Goal: Transaction & Acquisition: Purchase product/service

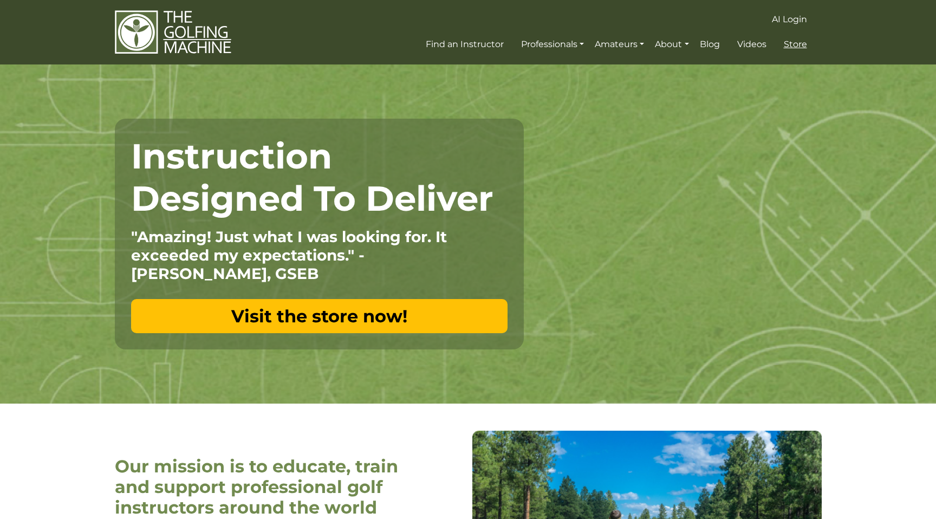
click at [793, 42] on span "Store" at bounding box center [795, 44] width 23 height 10
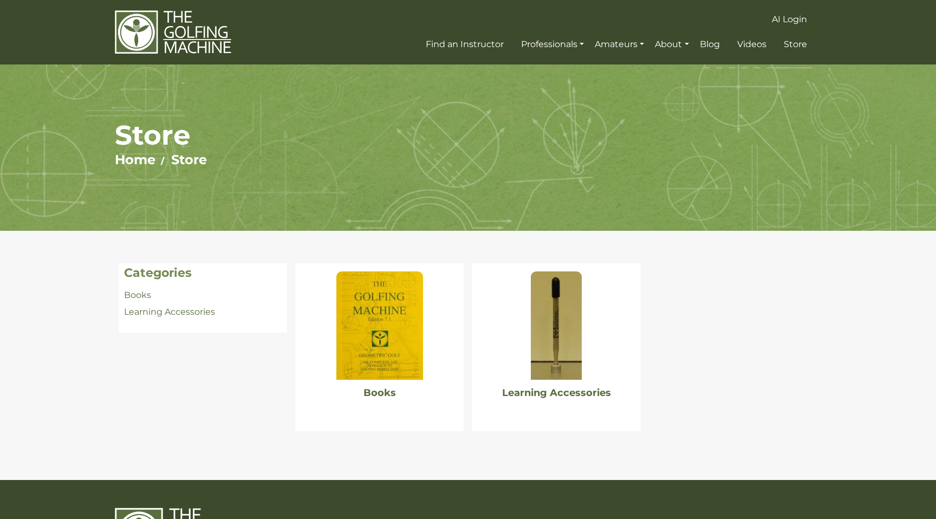
drag, startPoint x: 549, startPoint y: 249, endPoint x: 527, endPoint y: 257, distance: 22.6
click at [544, 250] on div "Categories Books Learning Accessories Books" at bounding box center [467, 355] width 715 height 217
click at [402, 325] on img at bounding box center [379, 325] width 87 height 108
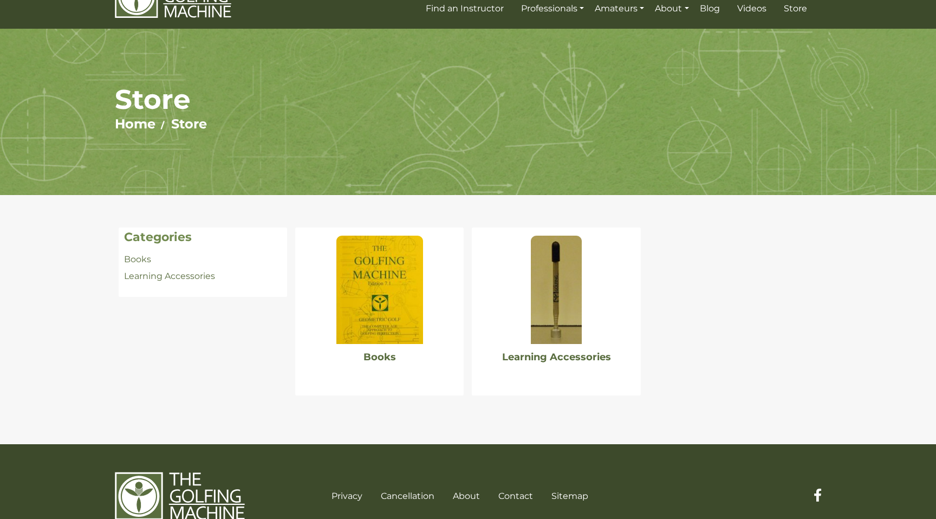
scroll to position [47, 0]
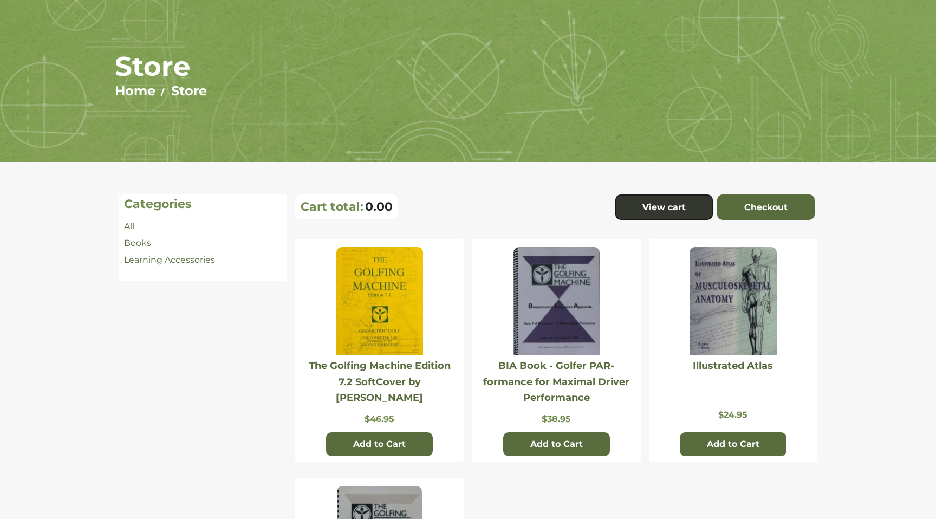
scroll to position [140, 0]
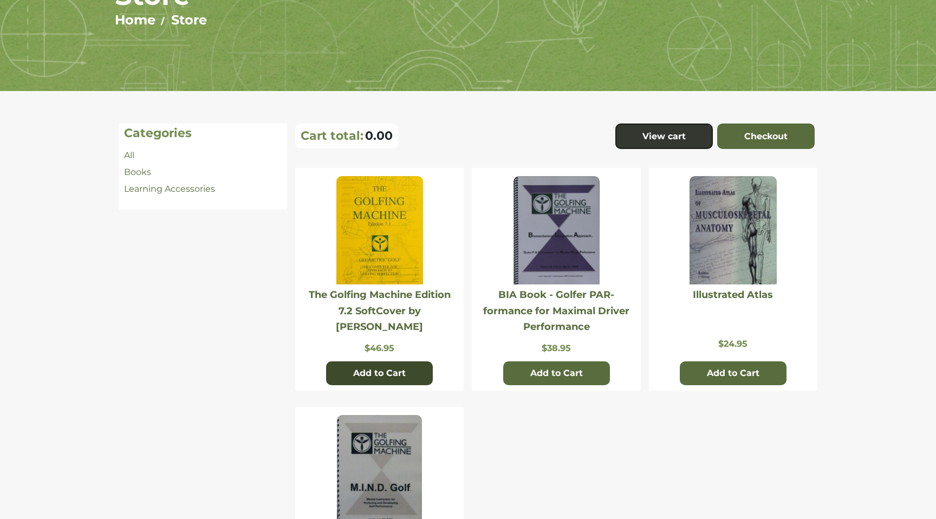
click at [399, 373] on button "Add to Cart" at bounding box center [379, 373] width 107 height 24
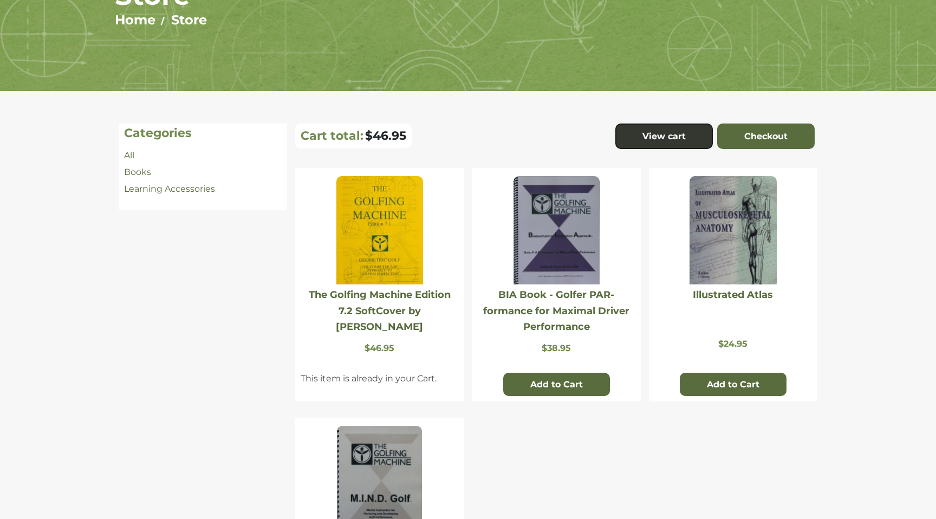
scroll to position [139, 0]
click at [403, 244] on img at bounding box center [379, 231] width 87 height 108
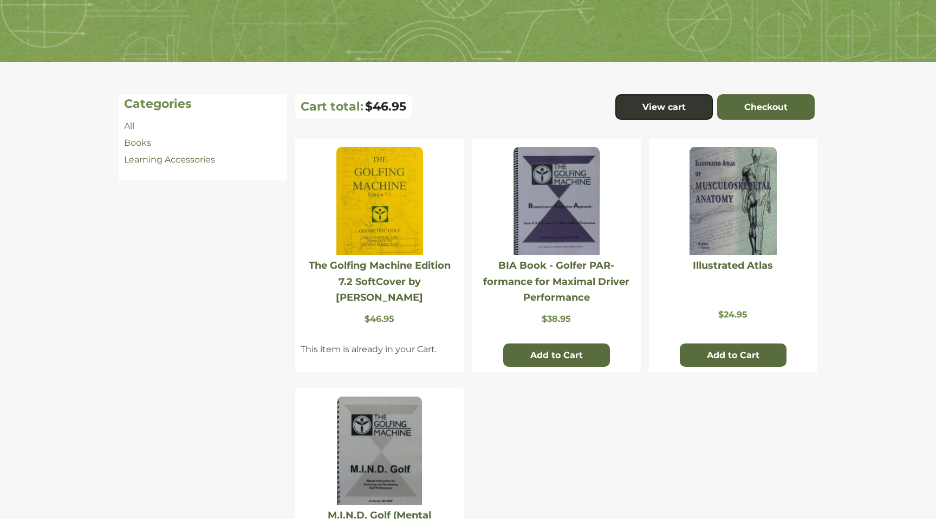
scroll to position [192, 0]
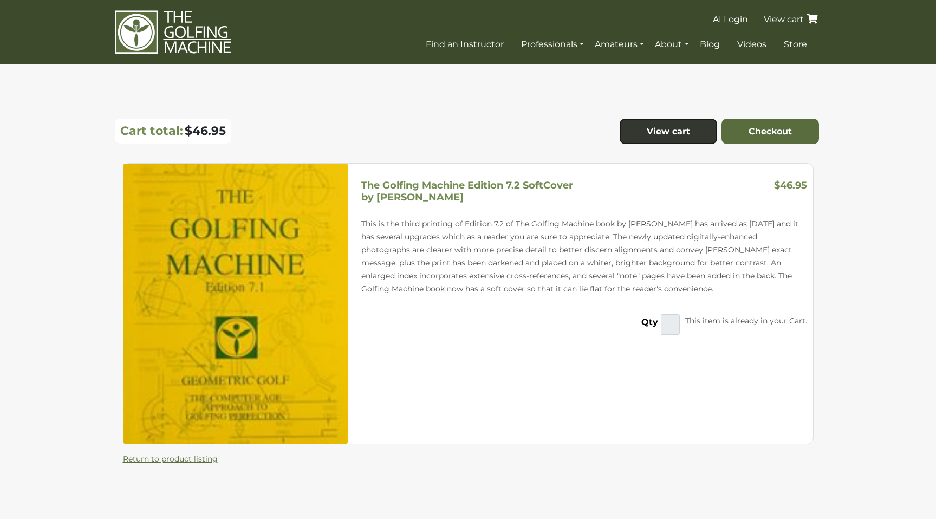
click at [813, 16] on icon at bounding box center [811, 19] width 11 height 10
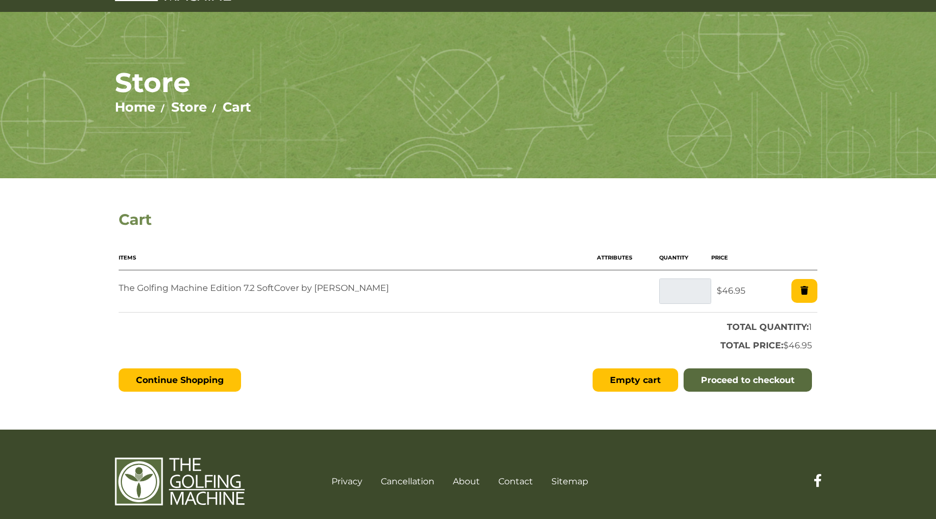
scroll to position [67, 0]
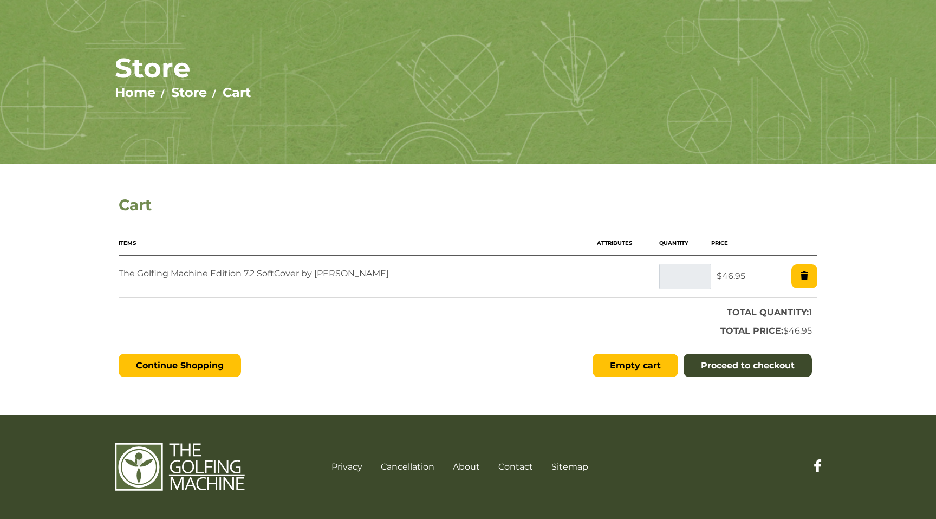
click at [719, 362] on link "Proceed to checkout" at bounding box center [747, 366] width 128 height 24
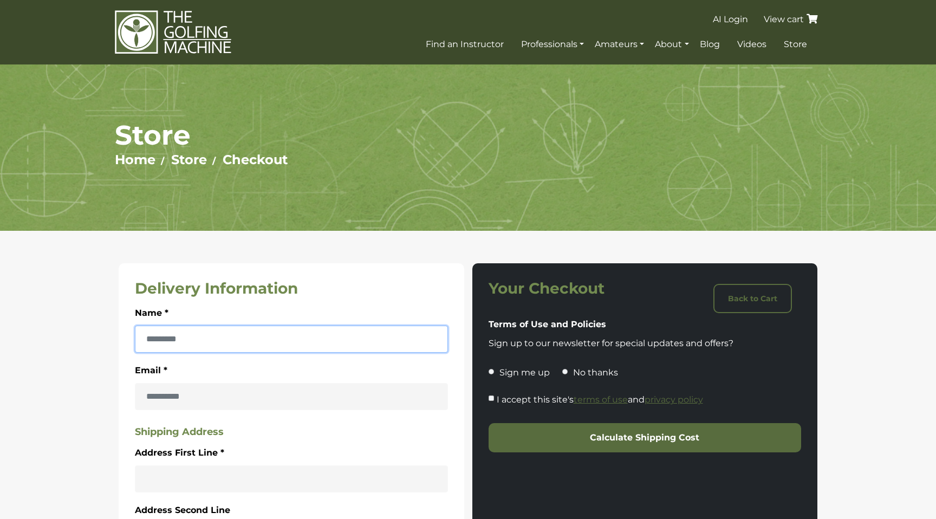
click at [331, 341] on input "Name *" at bounding box center [291, 338] width 313 height 27
type input "**********"
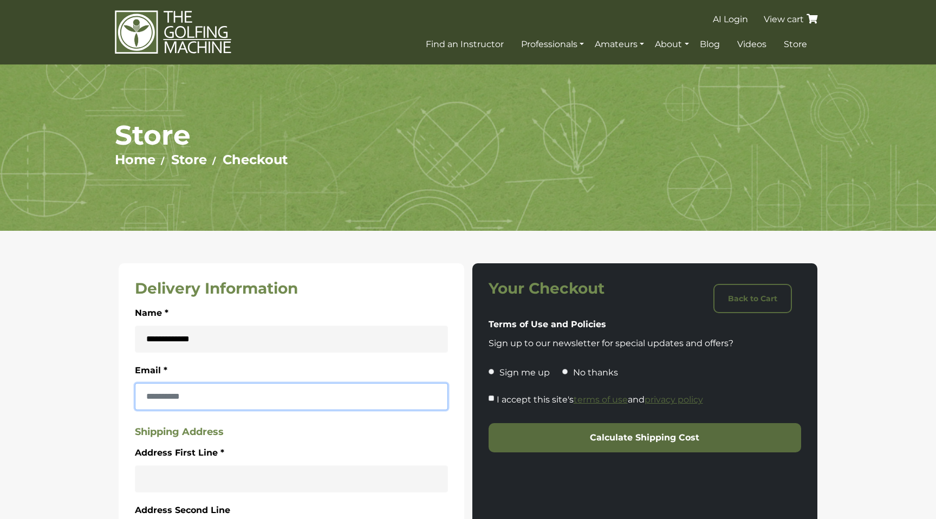
type input "**********"
type input "*****"
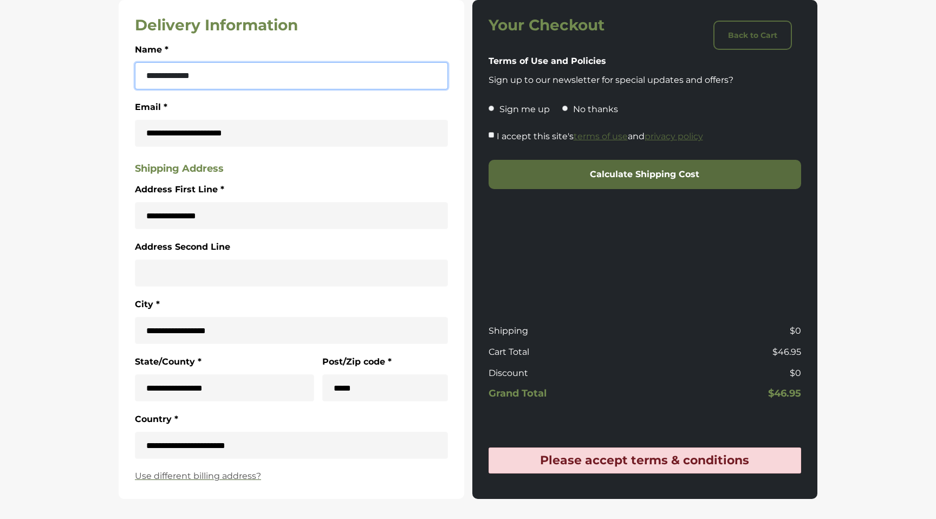
scroll to position [272, 0]
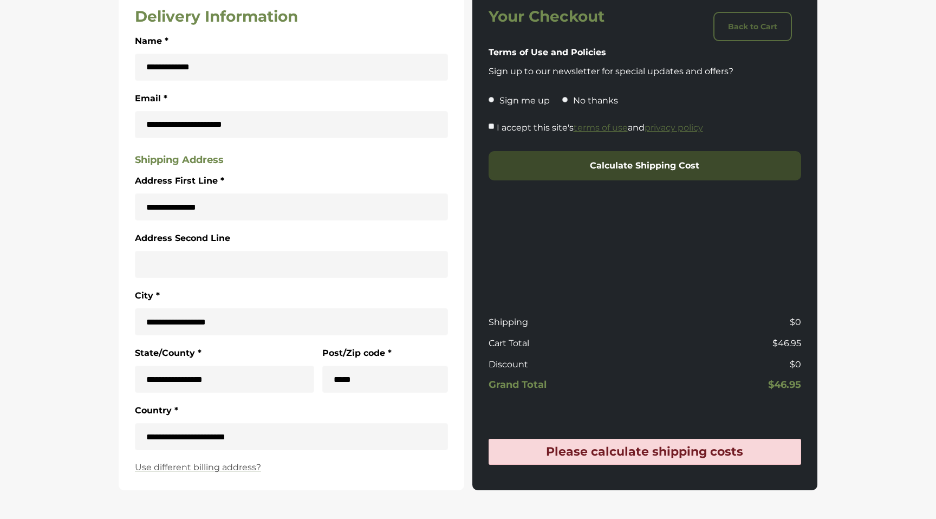
click at [567, 164] on button "Calculate Shipping Cost" at bounding box center [644, 165] width 313 height 29
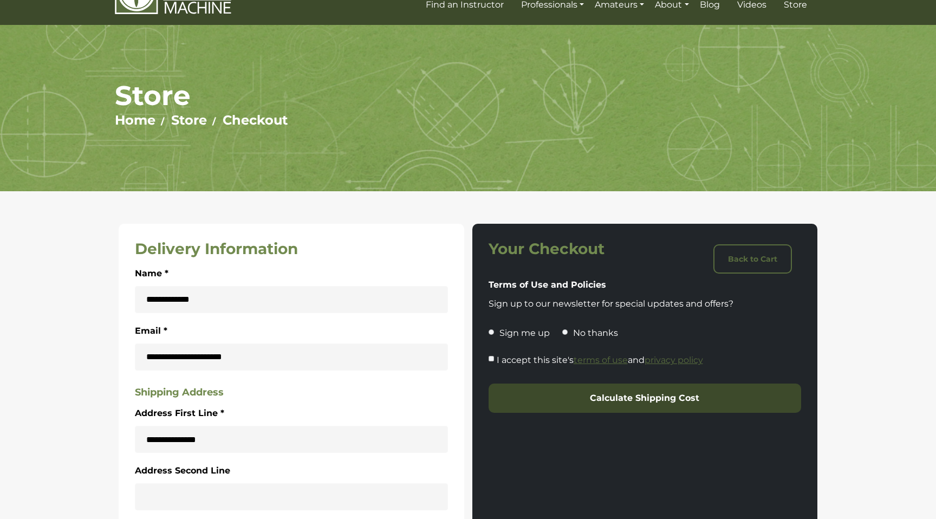
scroll to position [0, 0]
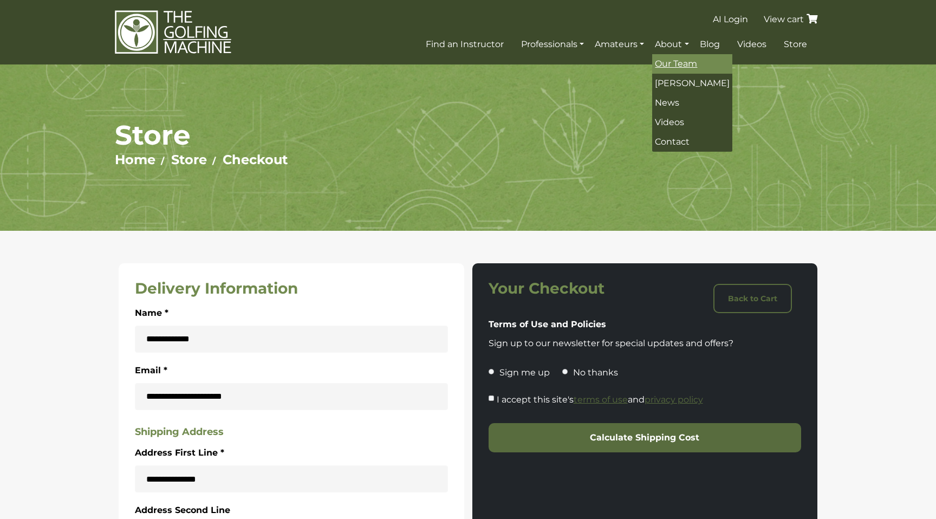
click at [674, 64] on span "Our Team" at bounding box center [676, 63] width 42 height 10
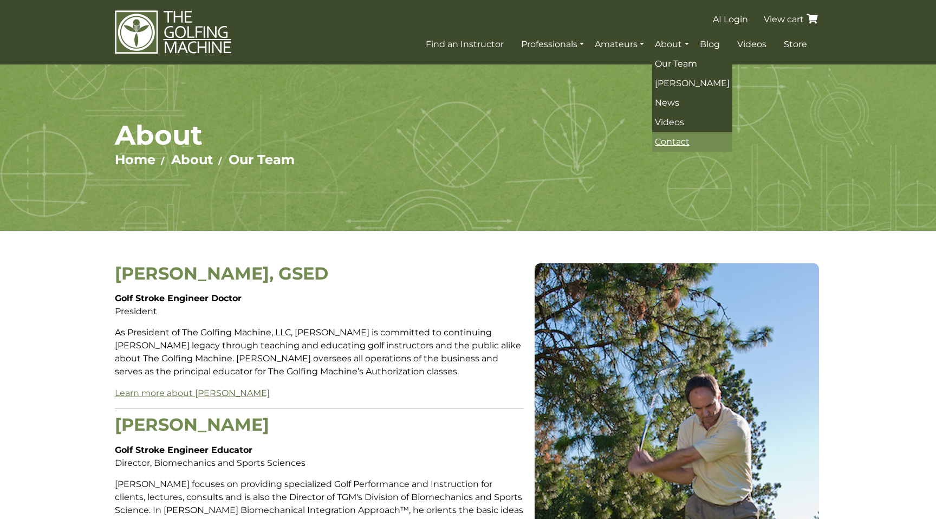
click at [675, 140] on span "Contact" at bounding box center [672, 141] width 35 height 10
